Goal: Task Accomplishment & Management: Complete application form

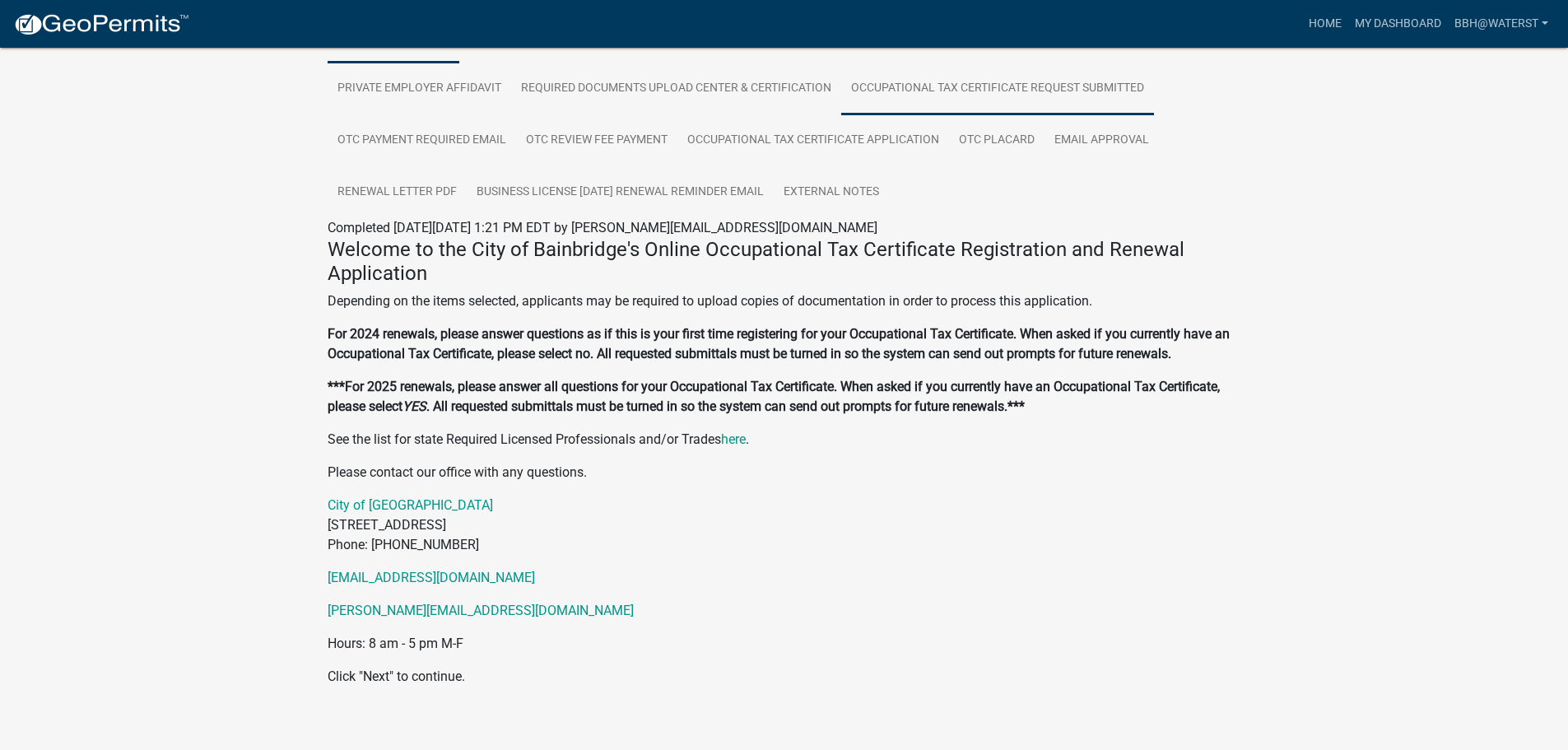
scroll to position [375, 0]
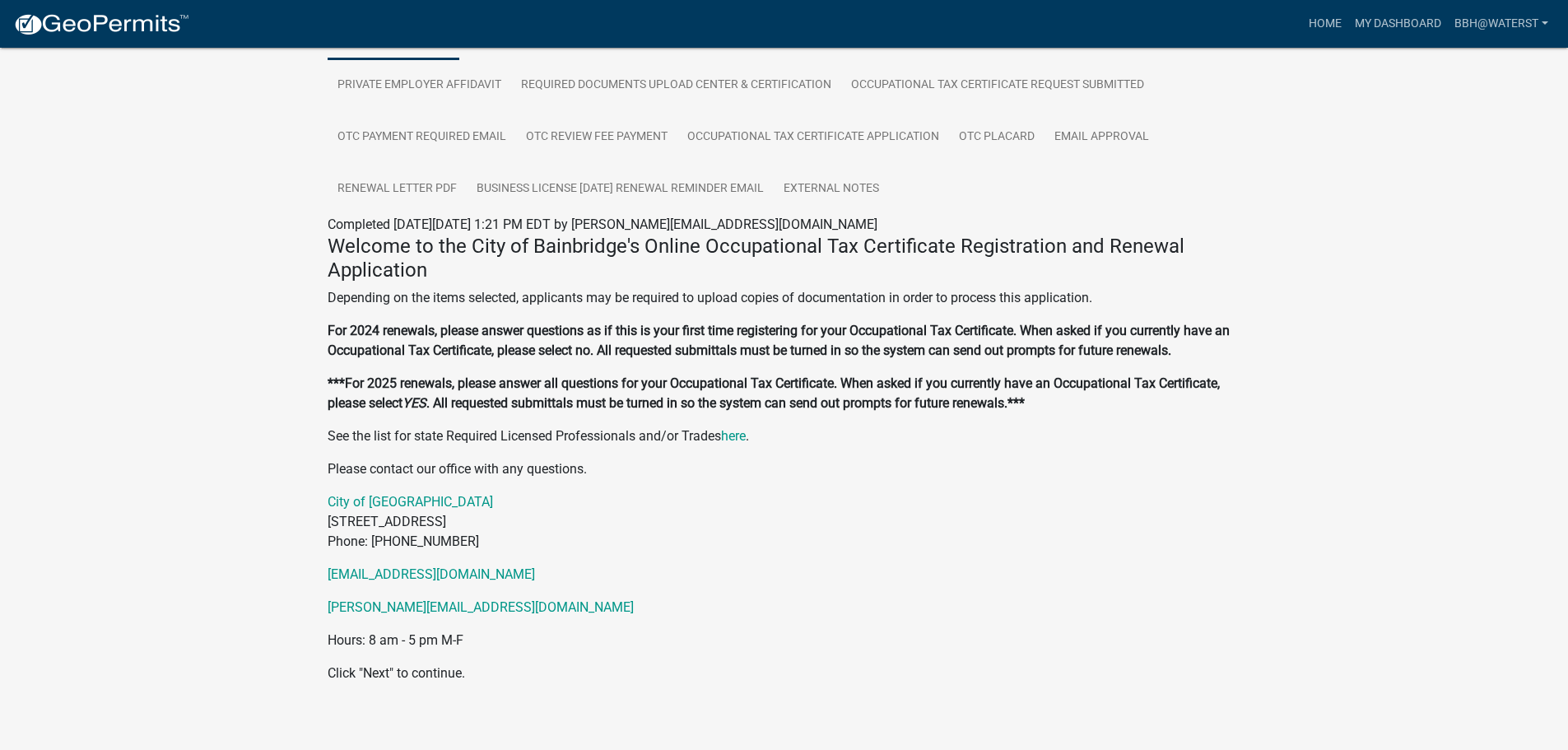
click at [362, 664] on p "Click "Next" to continue." at bounding box center [784, 673] width 913 height 20
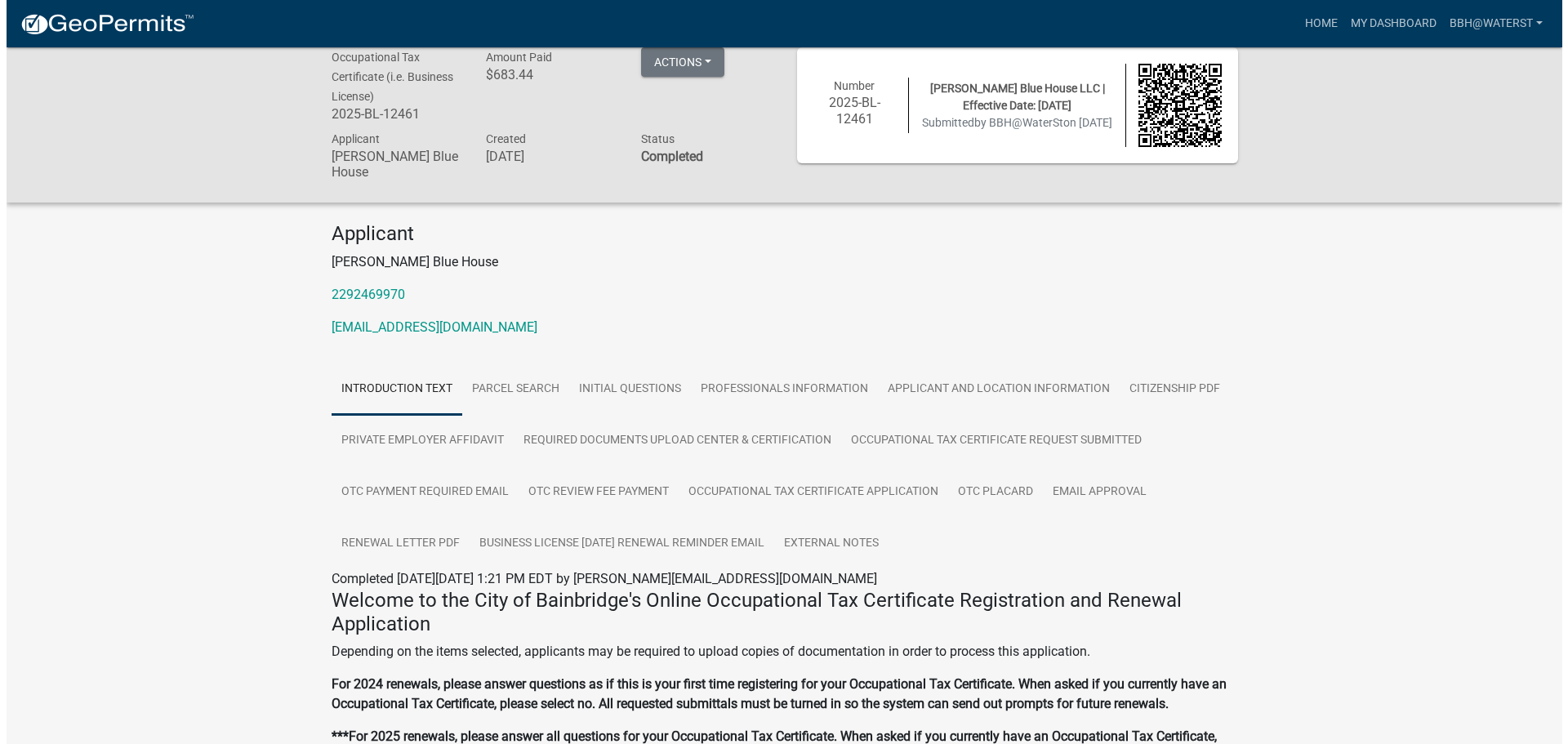
scroll to position [0, 0]
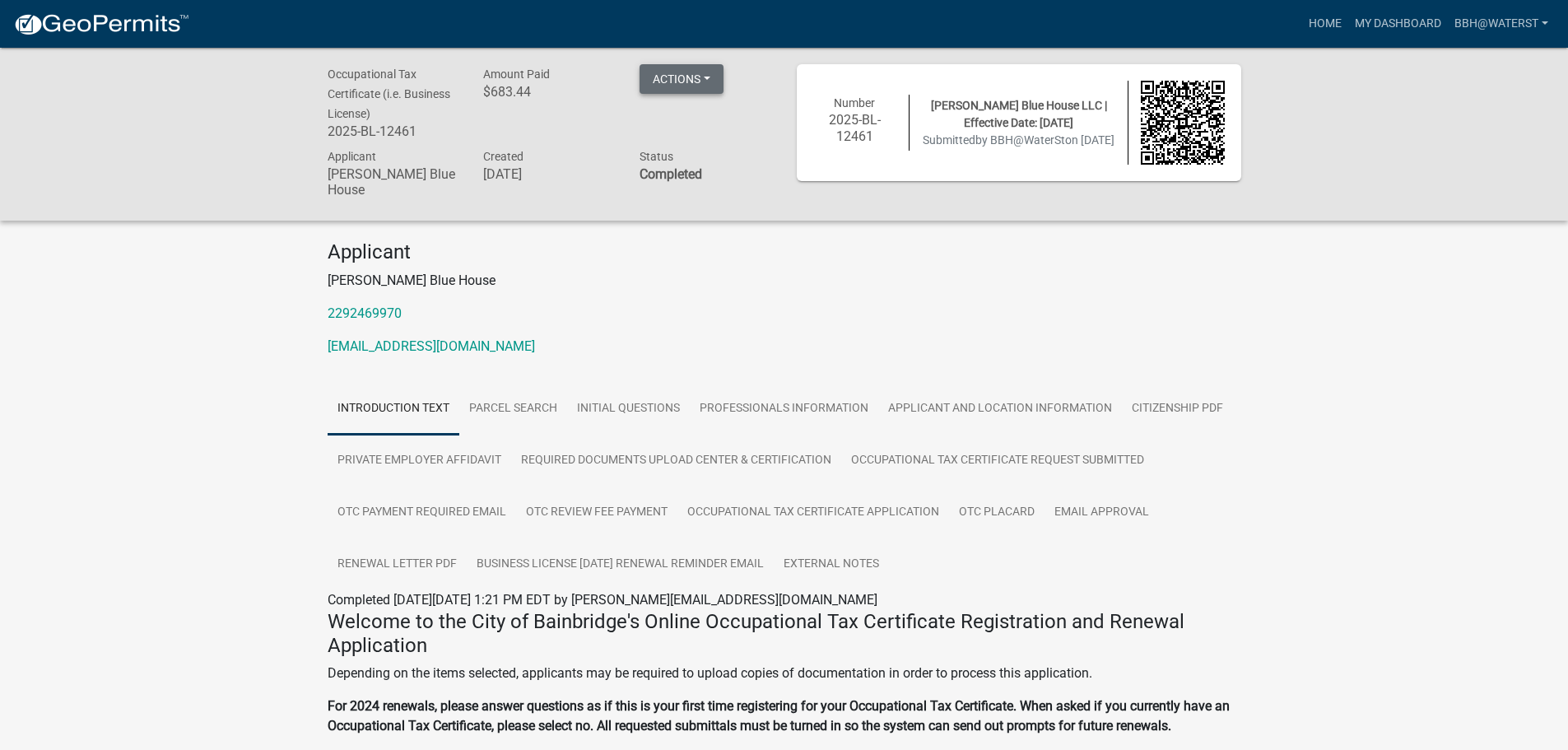
click at [693, 78] on button "Actions" at bounding box center [681, 79] width 84 height 29
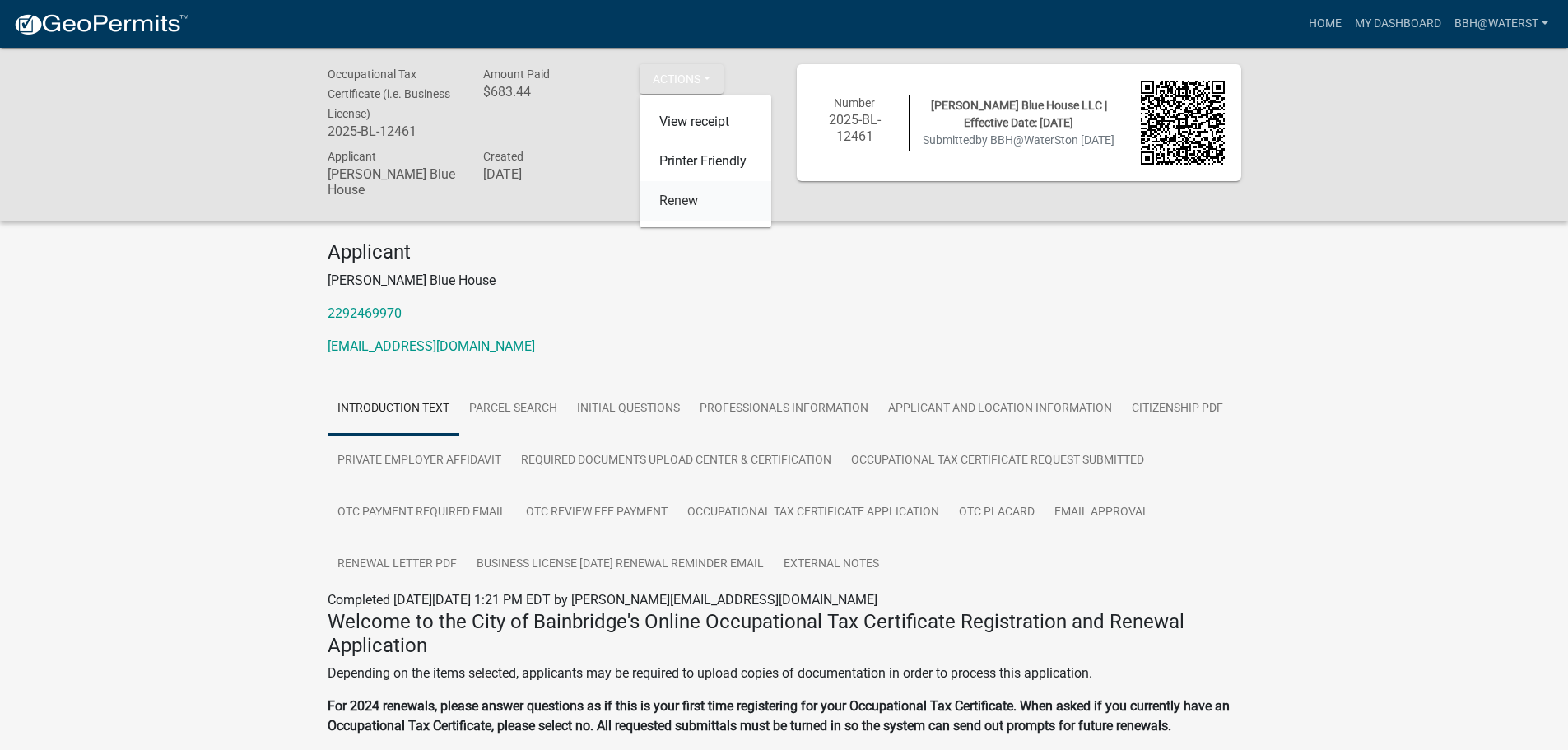
click at [681, 205] on link "Renew" at bounding box center [706, 201] width 132 height 40
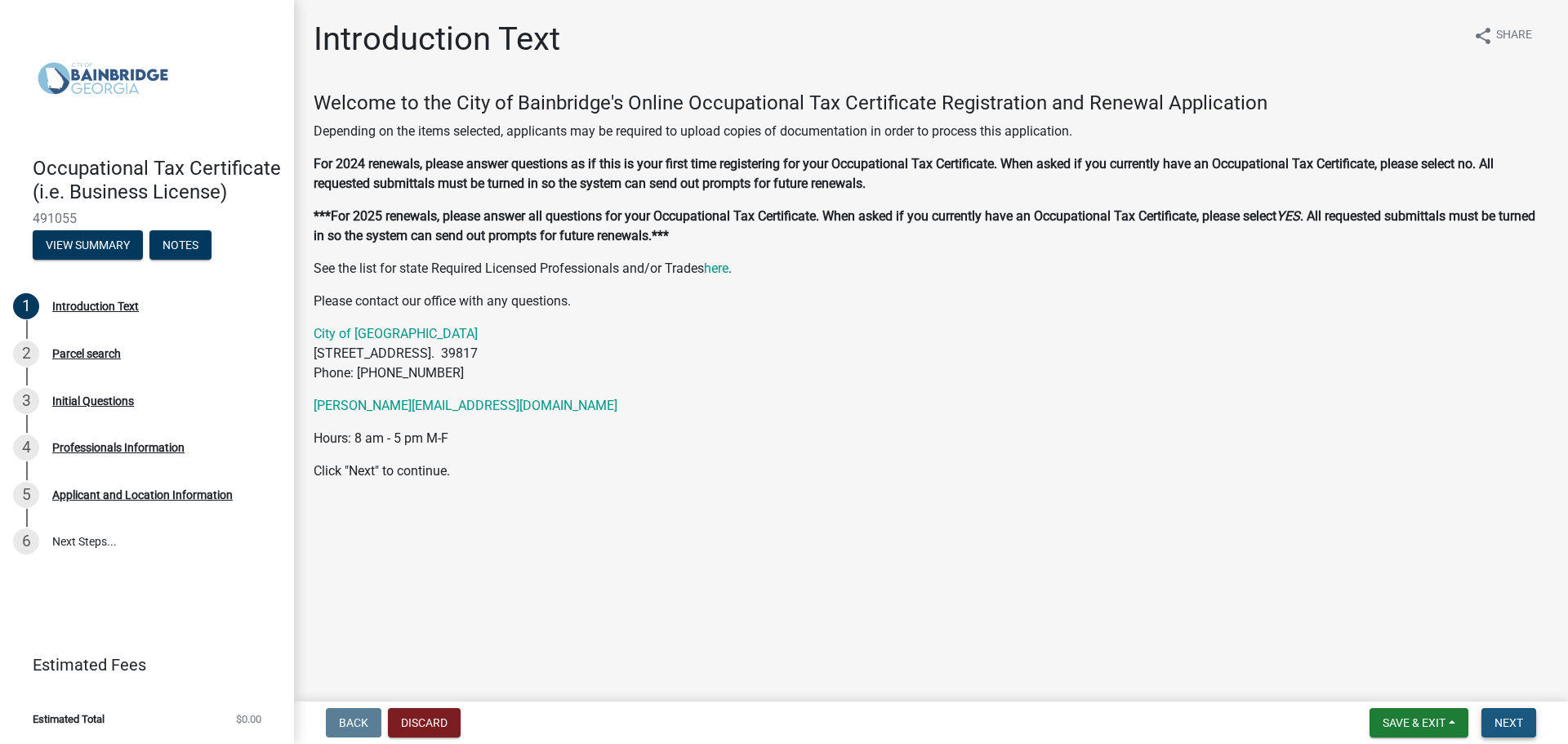
click at [1522, 727] on span "Next" at bounding box center [1508, 723] width 28 height 13
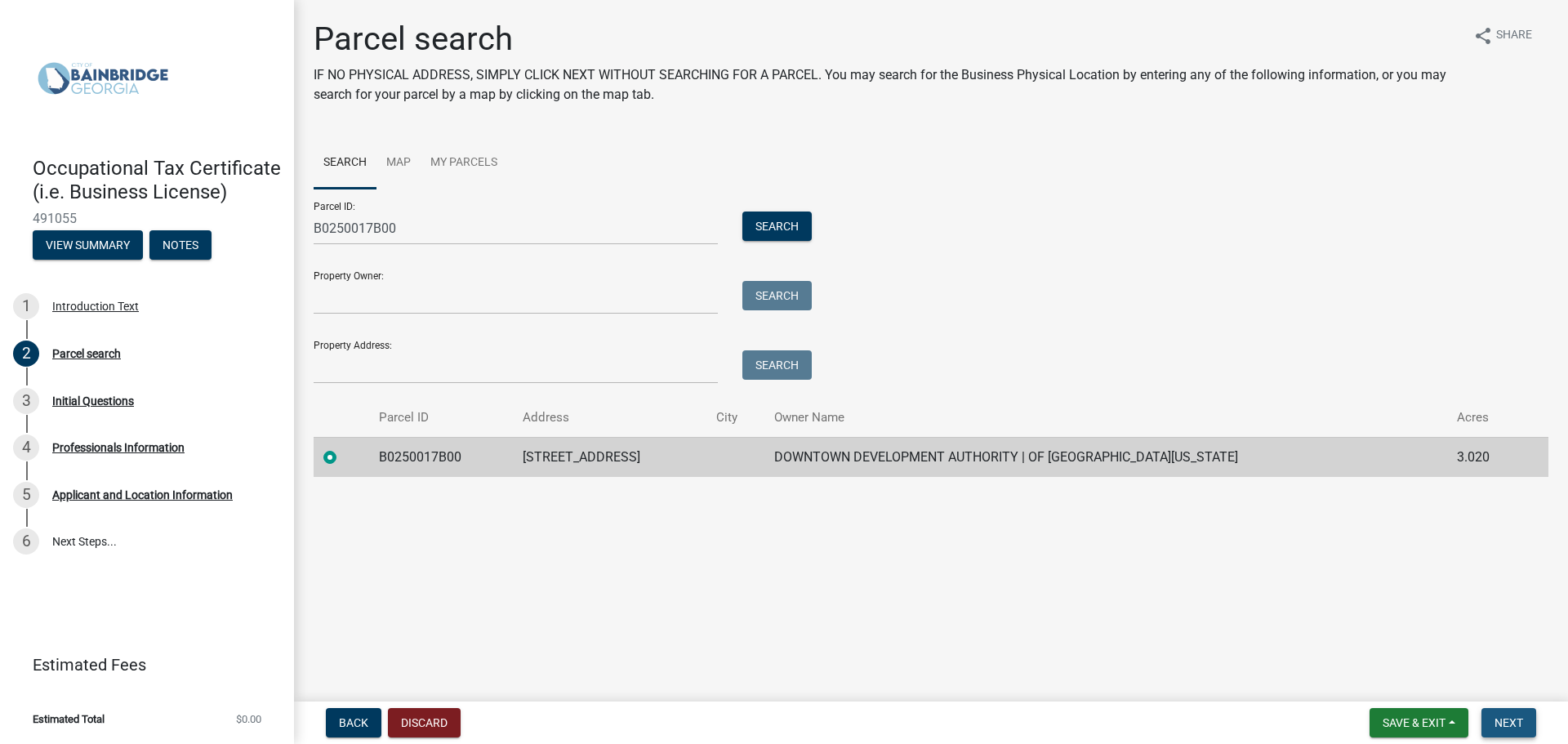
click at [1512, 723] on span "Next" at bounding box center [1508, 723] width 28 height 13
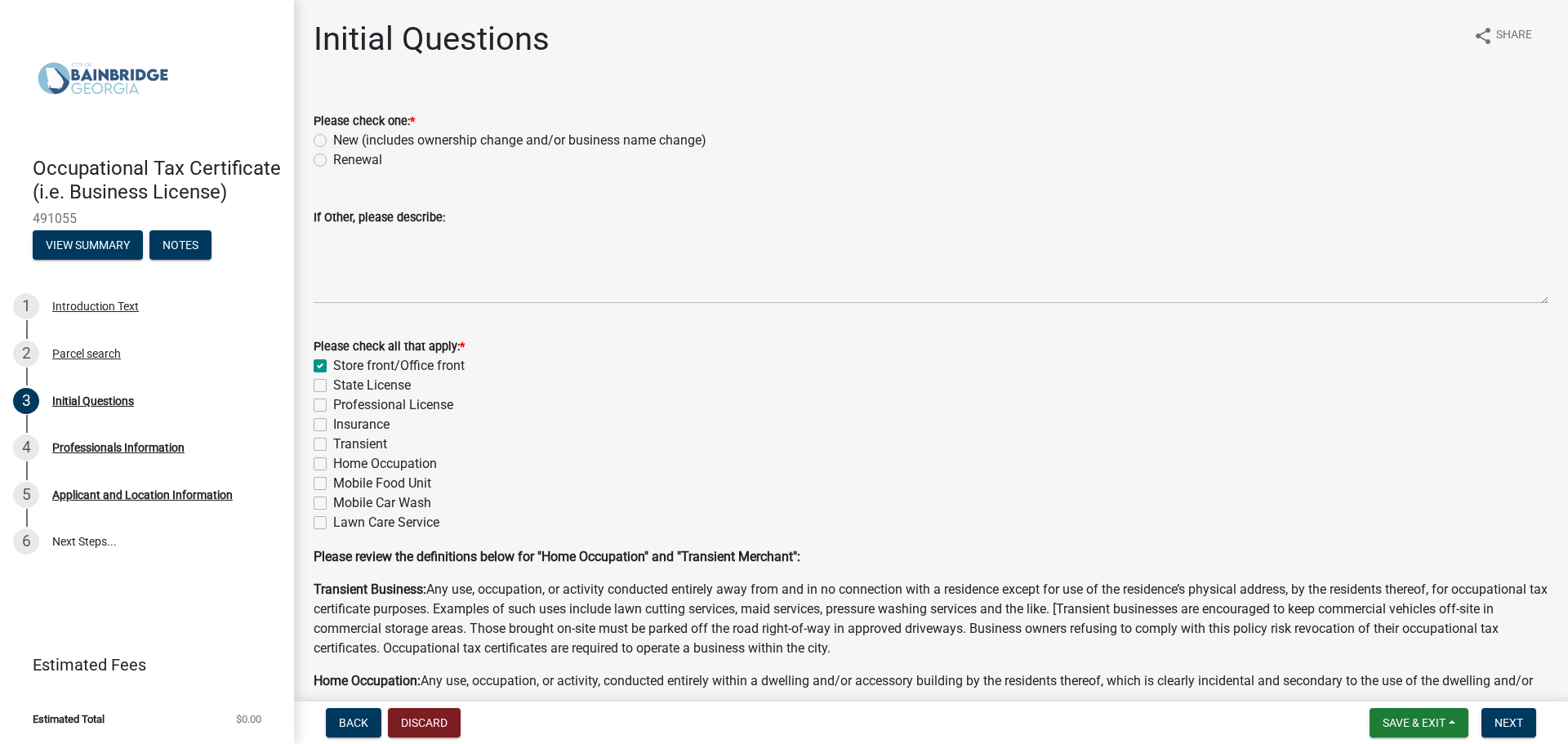
click at [333, 162] on label "Renewal" at bounding box center [357, 160] width 49 height 20
click at [333, 161] on input "Renewal" at bounding box center [338, 156] width 10 height 10
radio input "true"
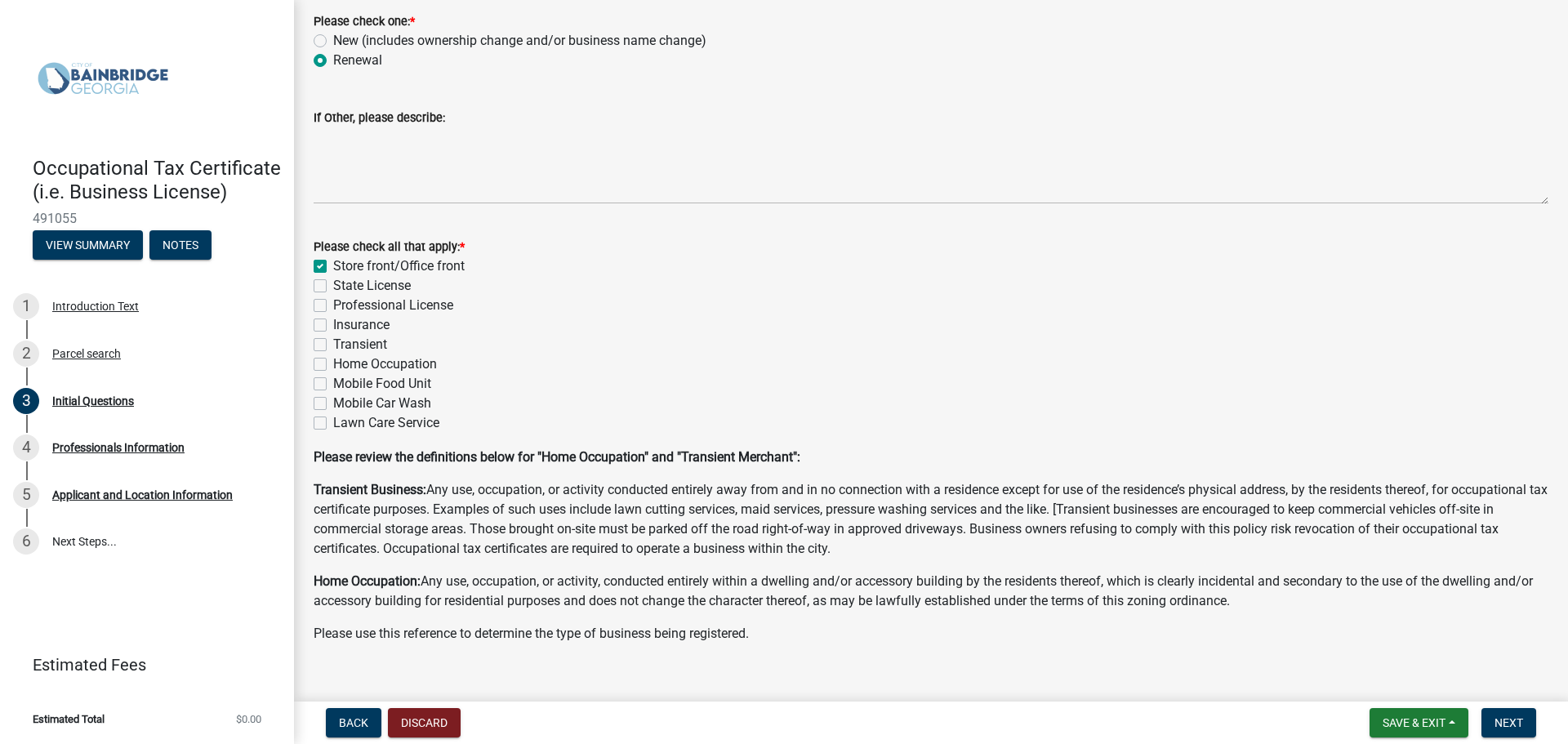
scroll to position [125, 0]
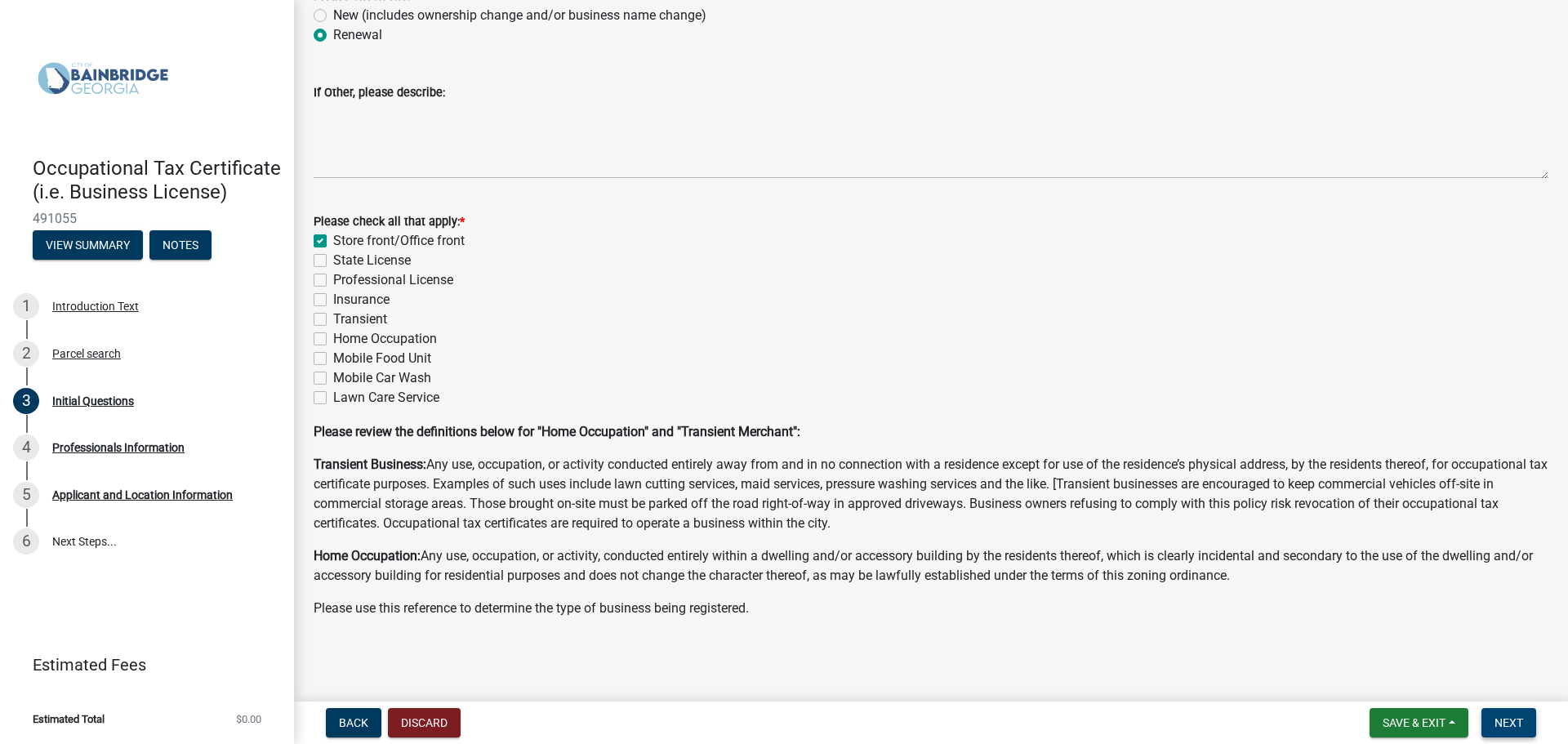
click at [1506, 727] on span "Next" at bounding box center [1508, 723] width 28 height 13
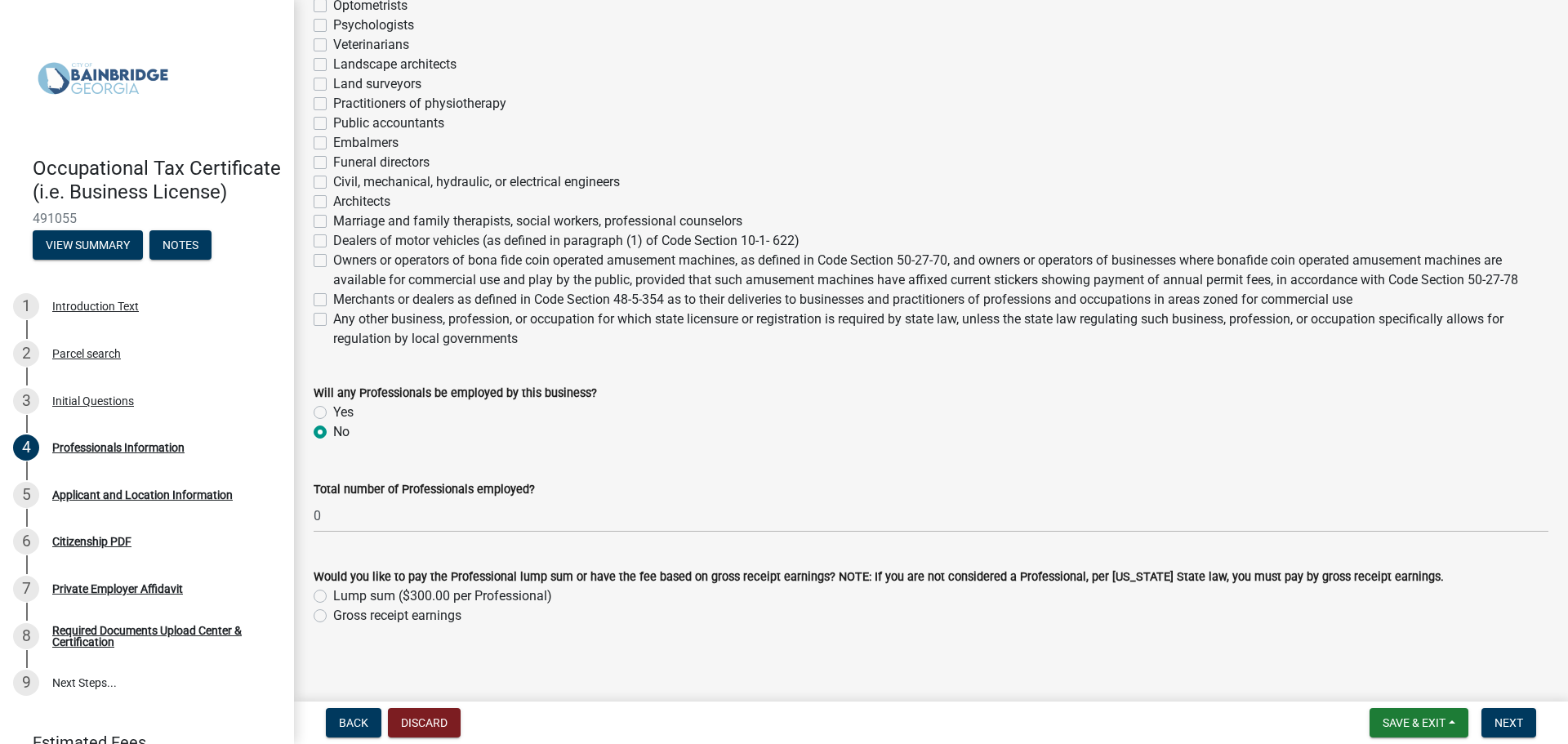
scroll to position [540, 0]
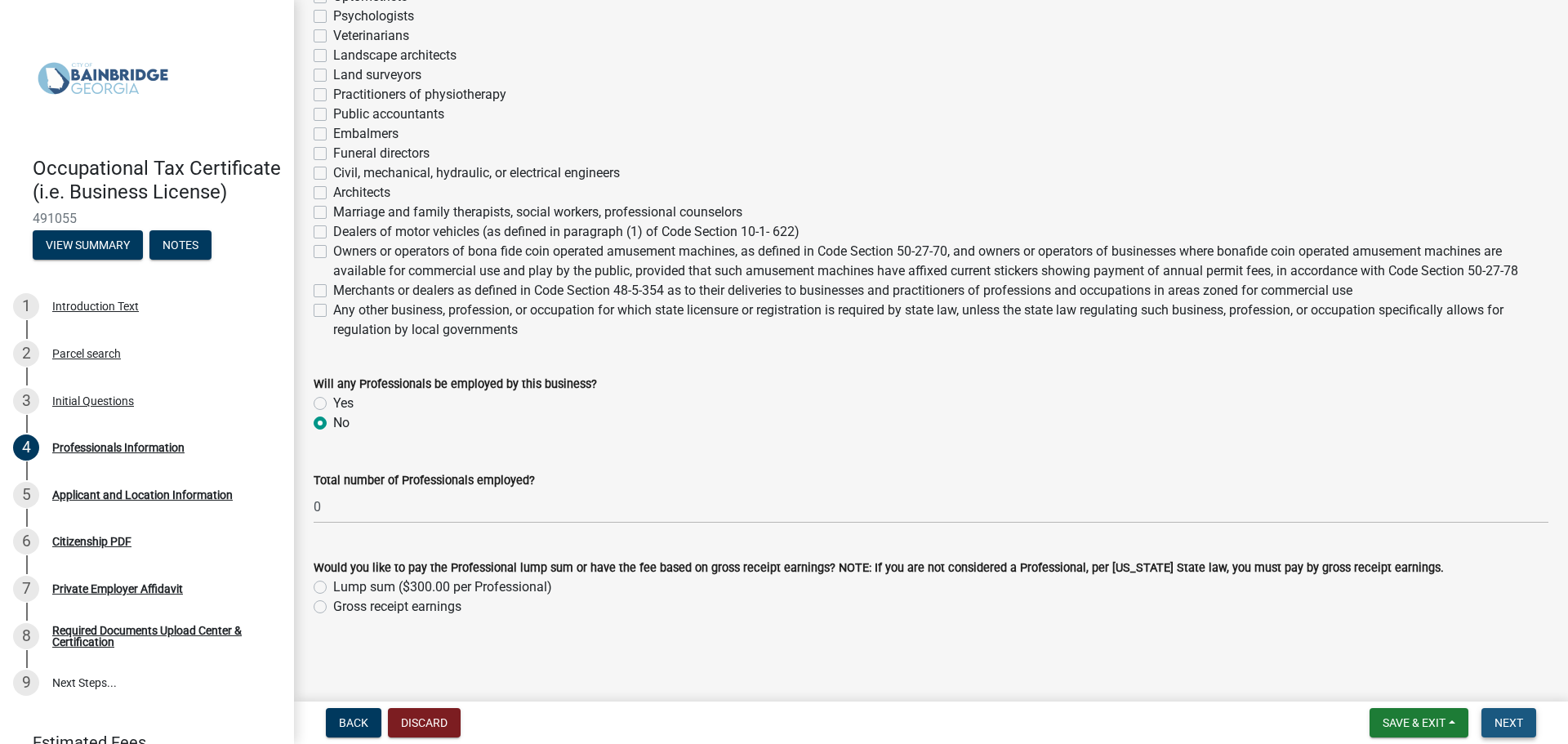
click at [1515, 726] on span "Next" at bounding box center [1508, 723] width 28 height 13
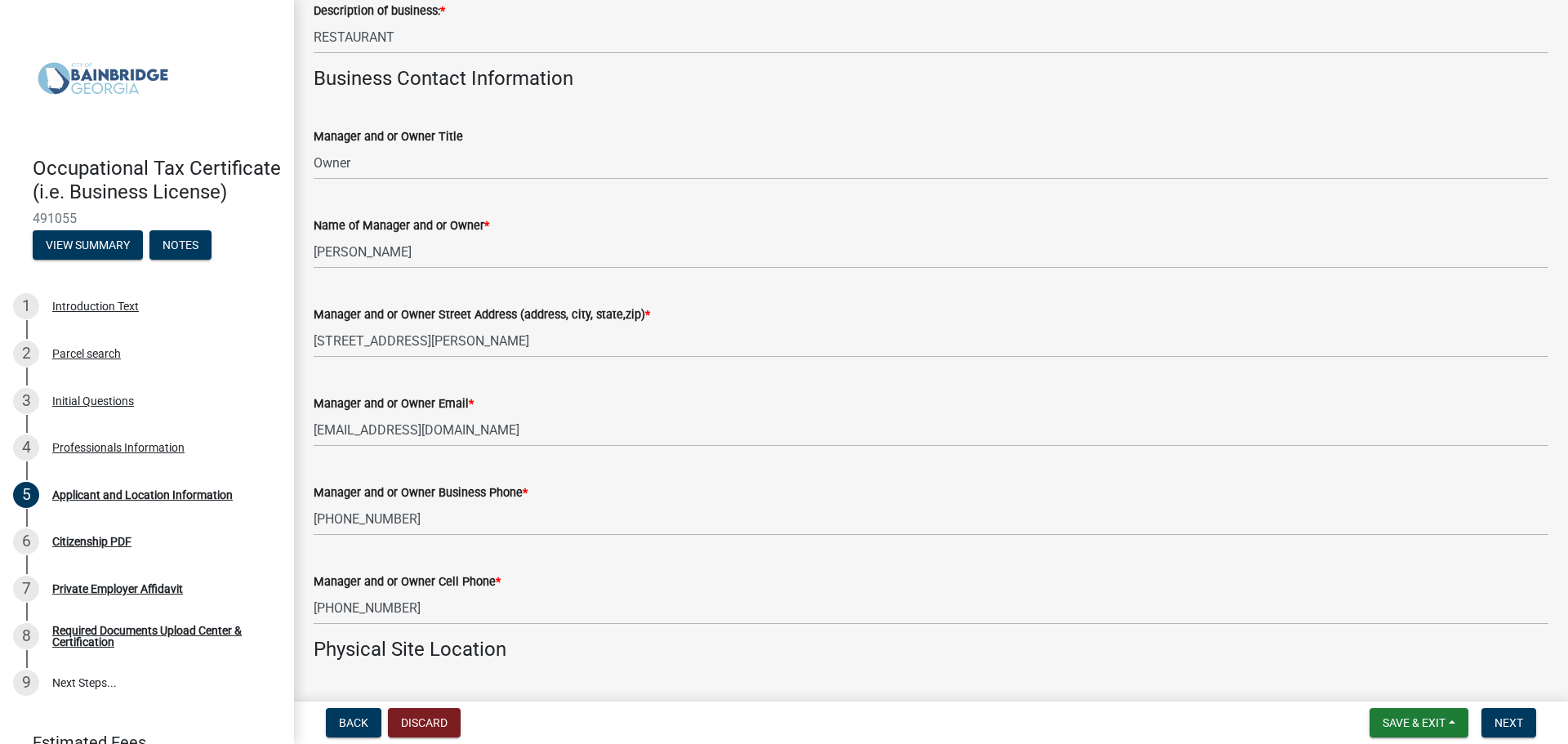
scroll to position [653, 0]
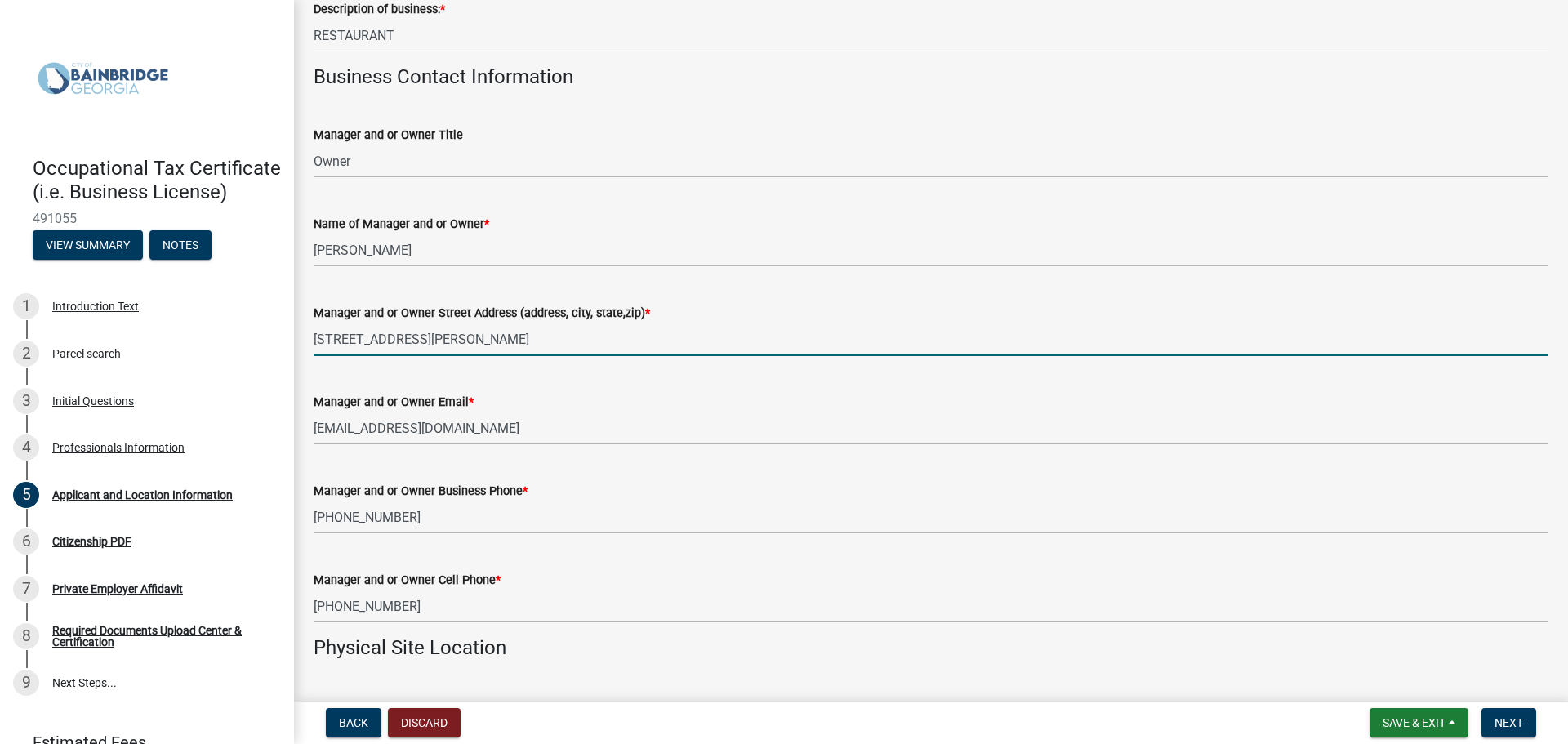
click at [597, 344] on input "[STREET_ADDRESS][PERSON_NAME]" at bounding box center [930, 339] width 1235 height 33
type input "2"
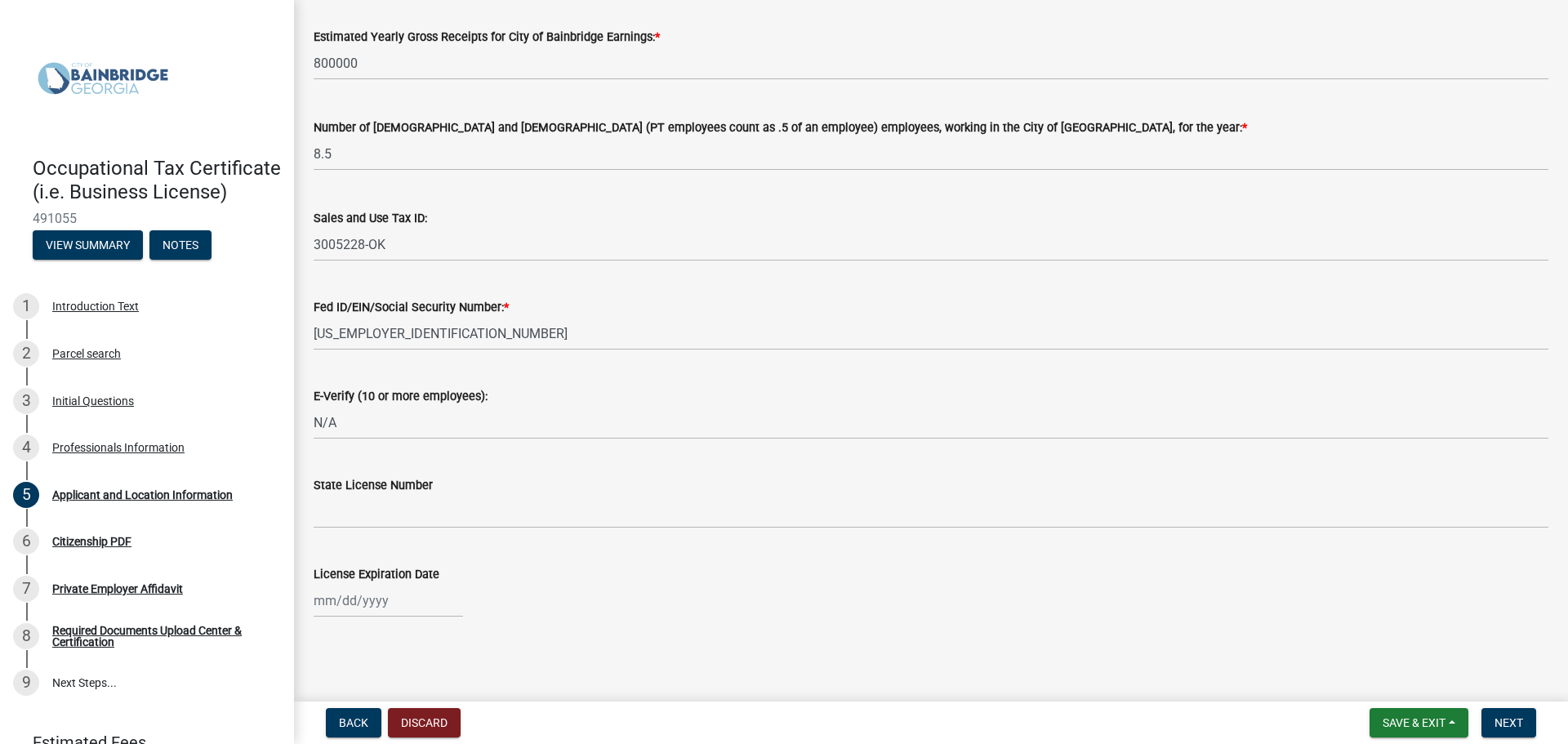
scroll to position [2024, 0]
type input "[STREET_ADDRESS]"
click at [1522, 724] on span "Next" at bounding box center [1508, 723] width 28 height 13
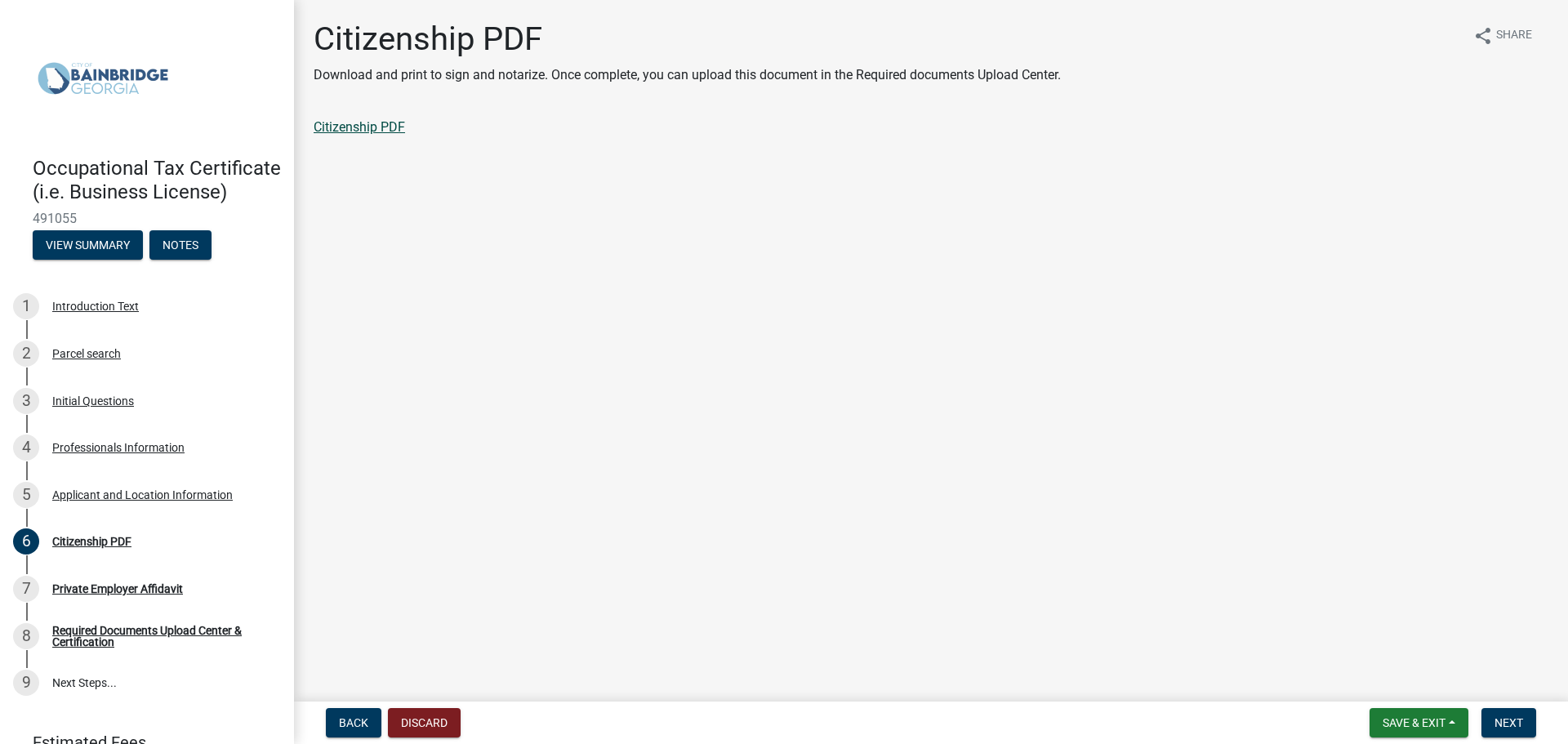
click at [365, 131] on link "Citizenship PDF" at bounding box center [359, 127] width 92 height 15
click at [1512, 723] on span "Next" at bounding box center [1508, 723] width 28 height 13
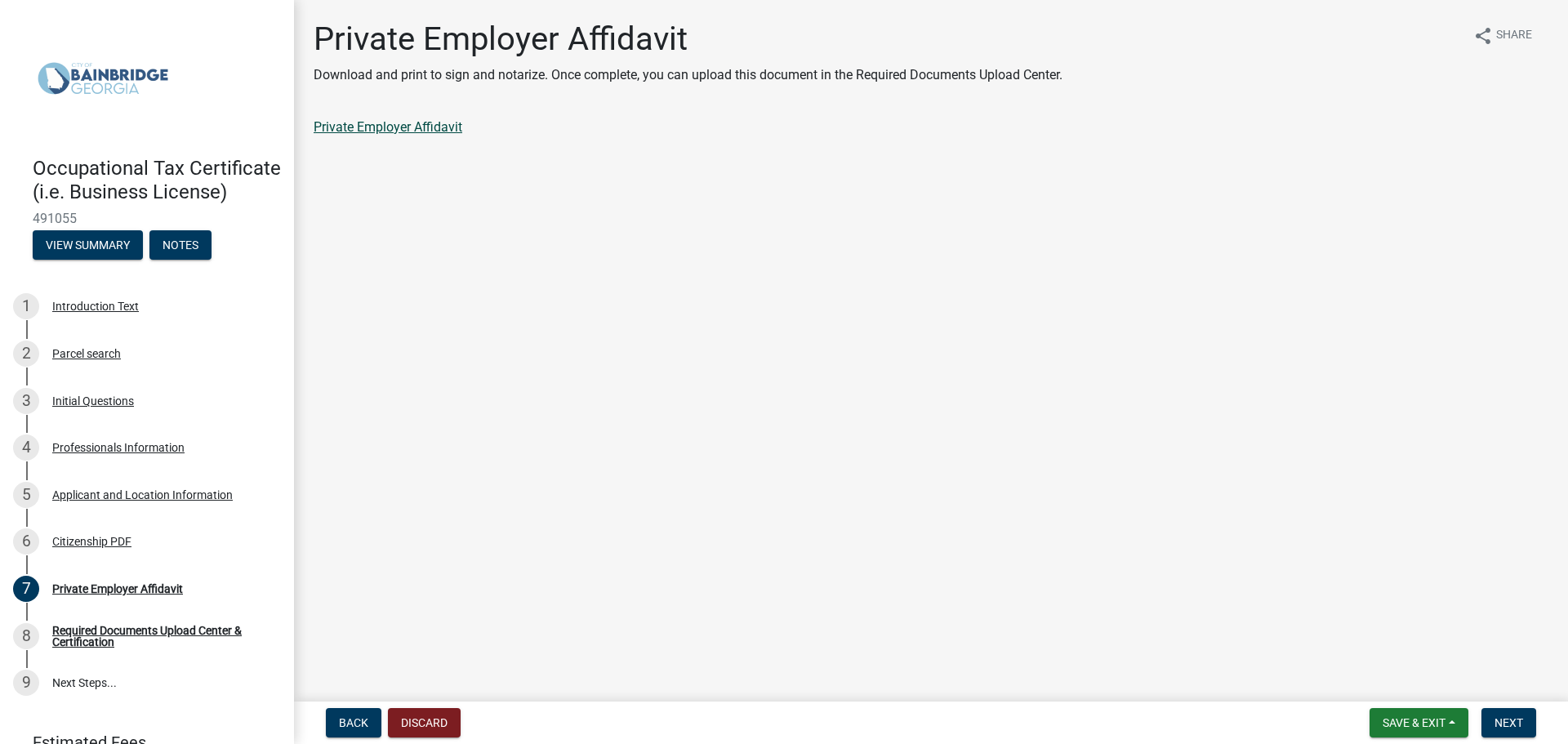
click at [418, 123] on link "Private Employer Affidavit" at bounding box center [388, 127] width 149 height 15
click at [1519, 724] on span "Next" at bounding box center [1508, 723] width 28 height 13
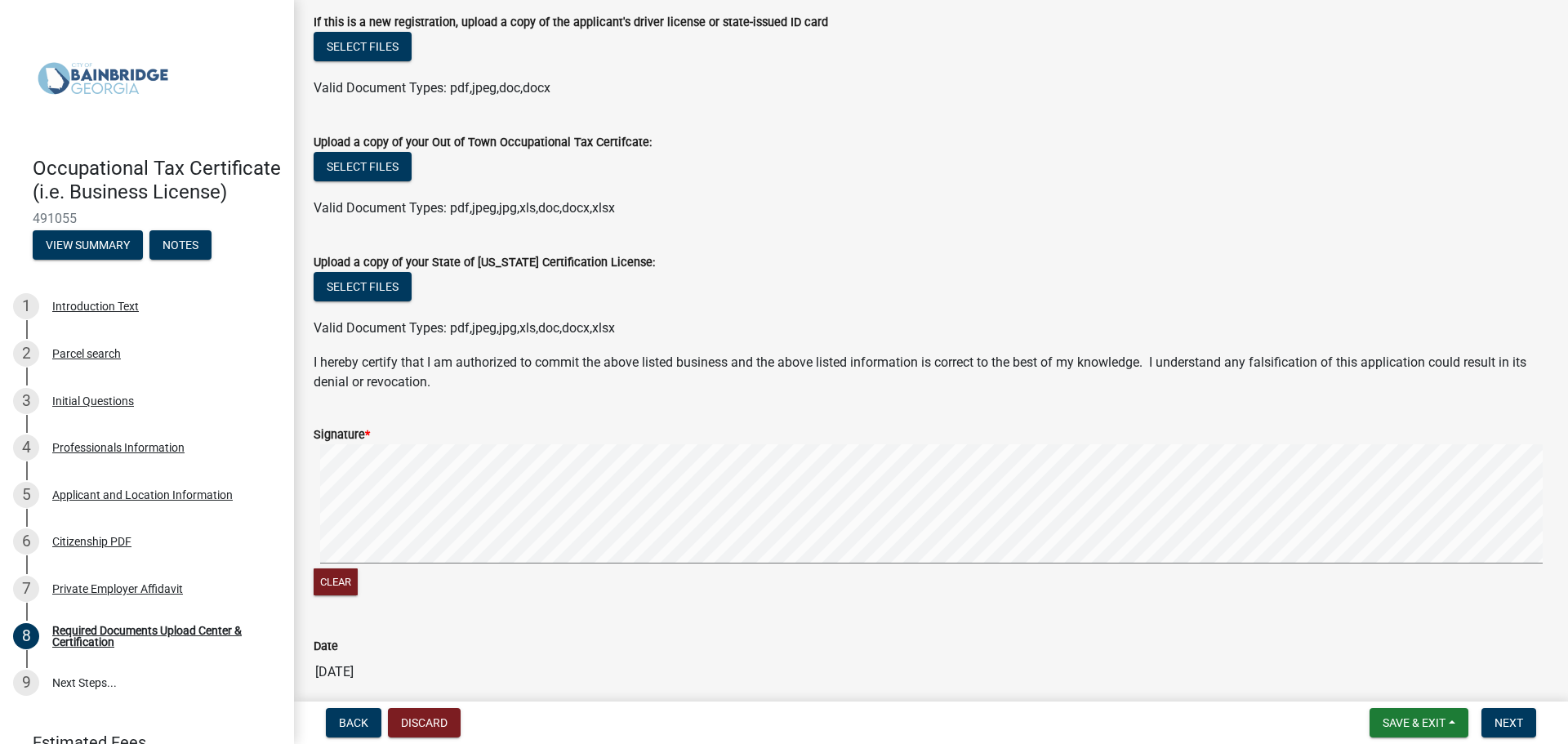
scroll to position [479, 0]
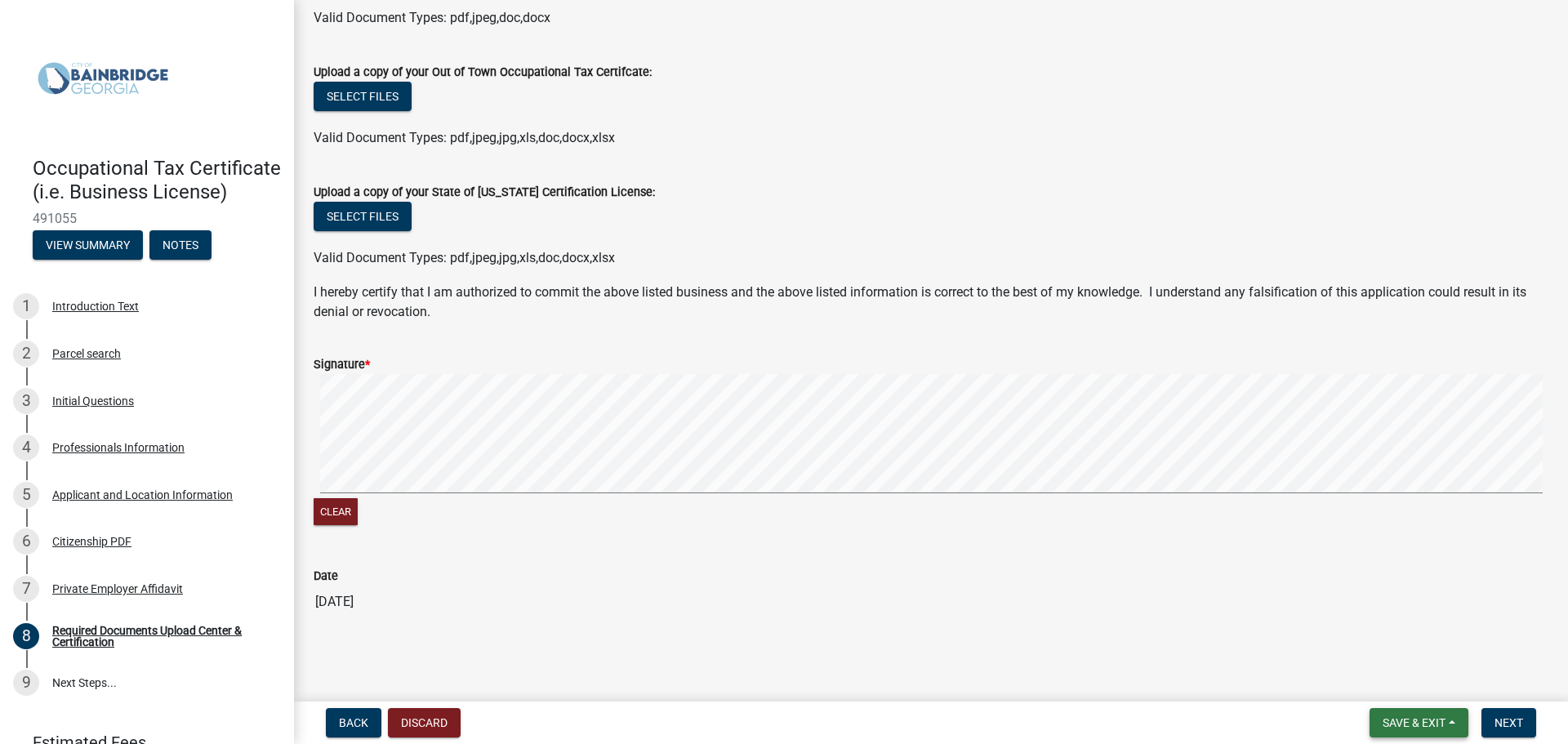
click at [1424, 726] on span "Save & Exit" at bounding box center [1414, 723] width 62 height 13
click at [1411, 675] on button "Save & Exit" at bounding box center [1403, 681] width 131 height 39
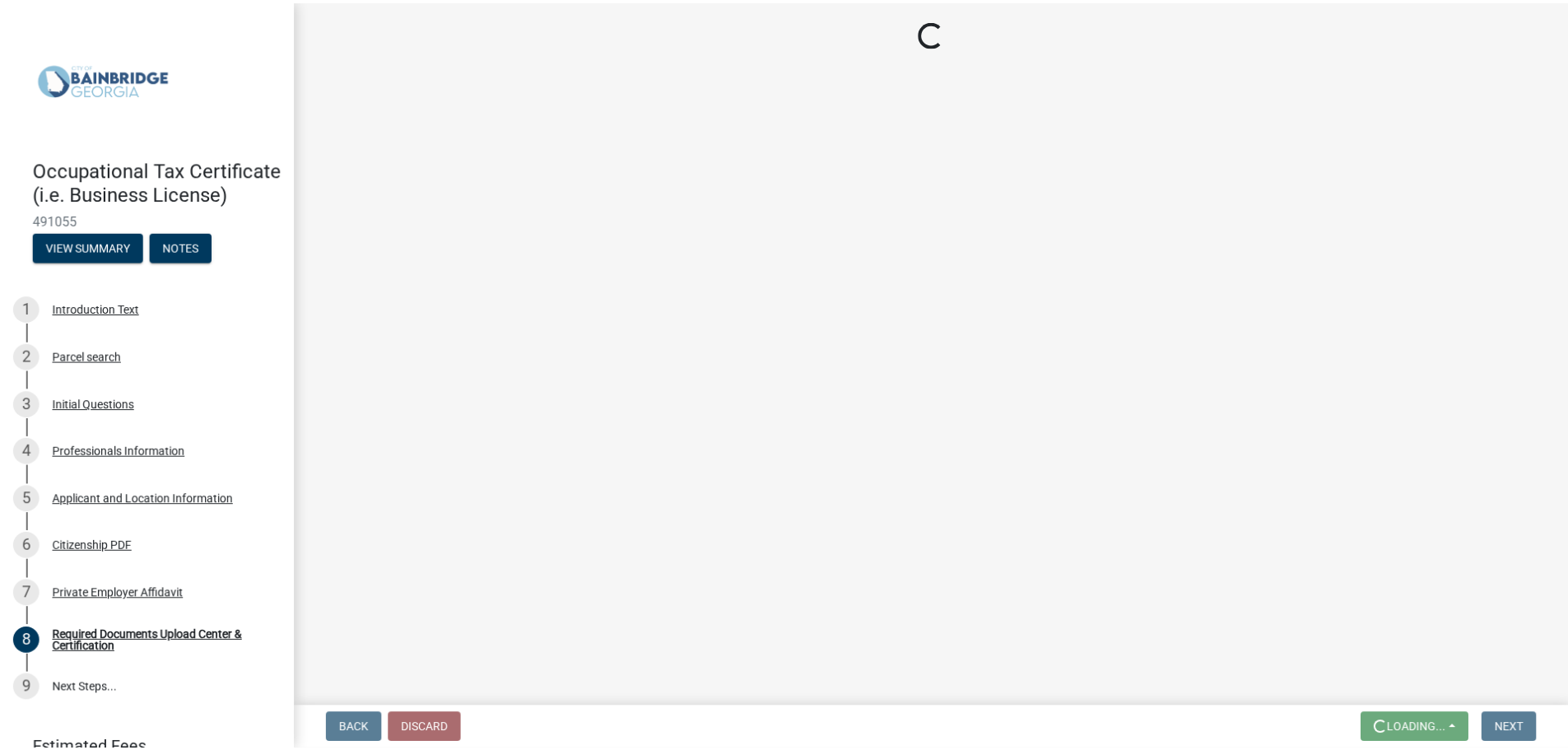
scroll to position [0, 0]
